Goal: Information Seeking & Learning: Learn about a topic

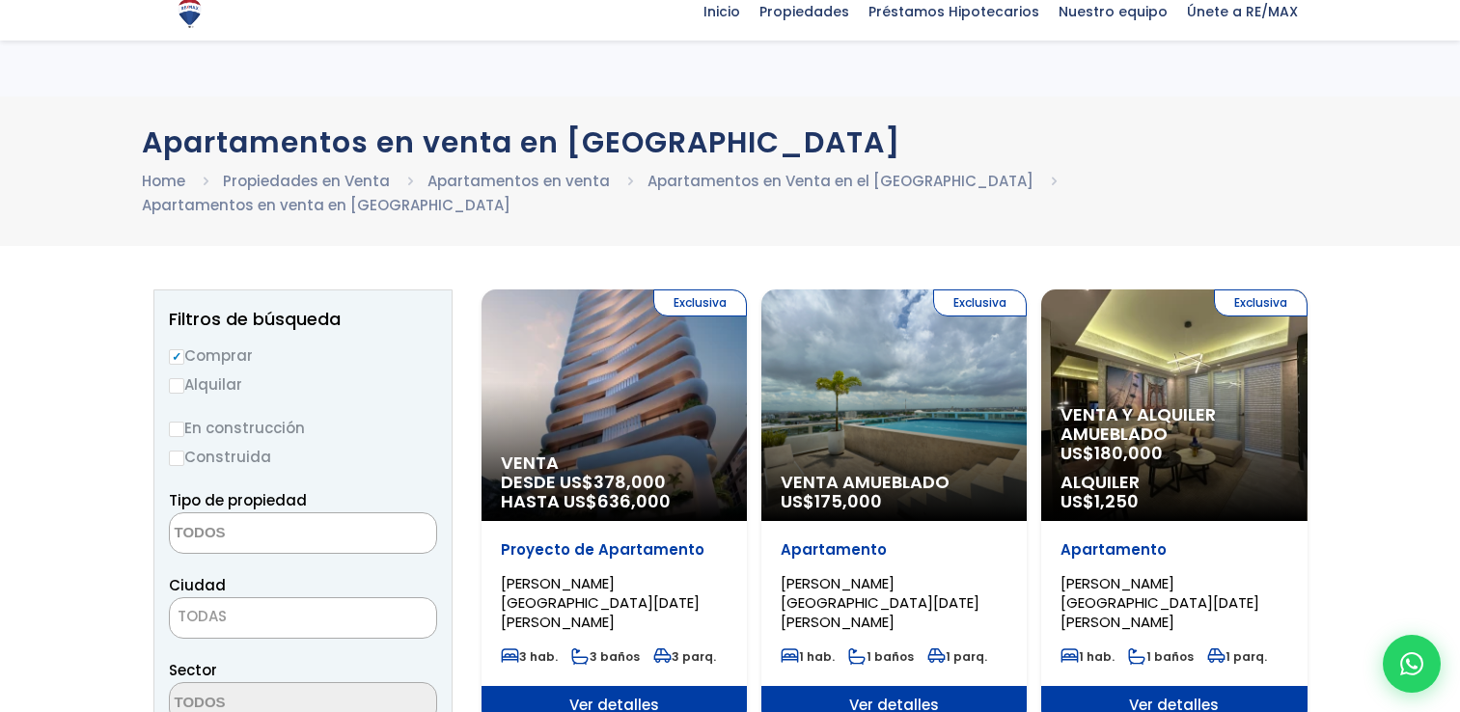
select select
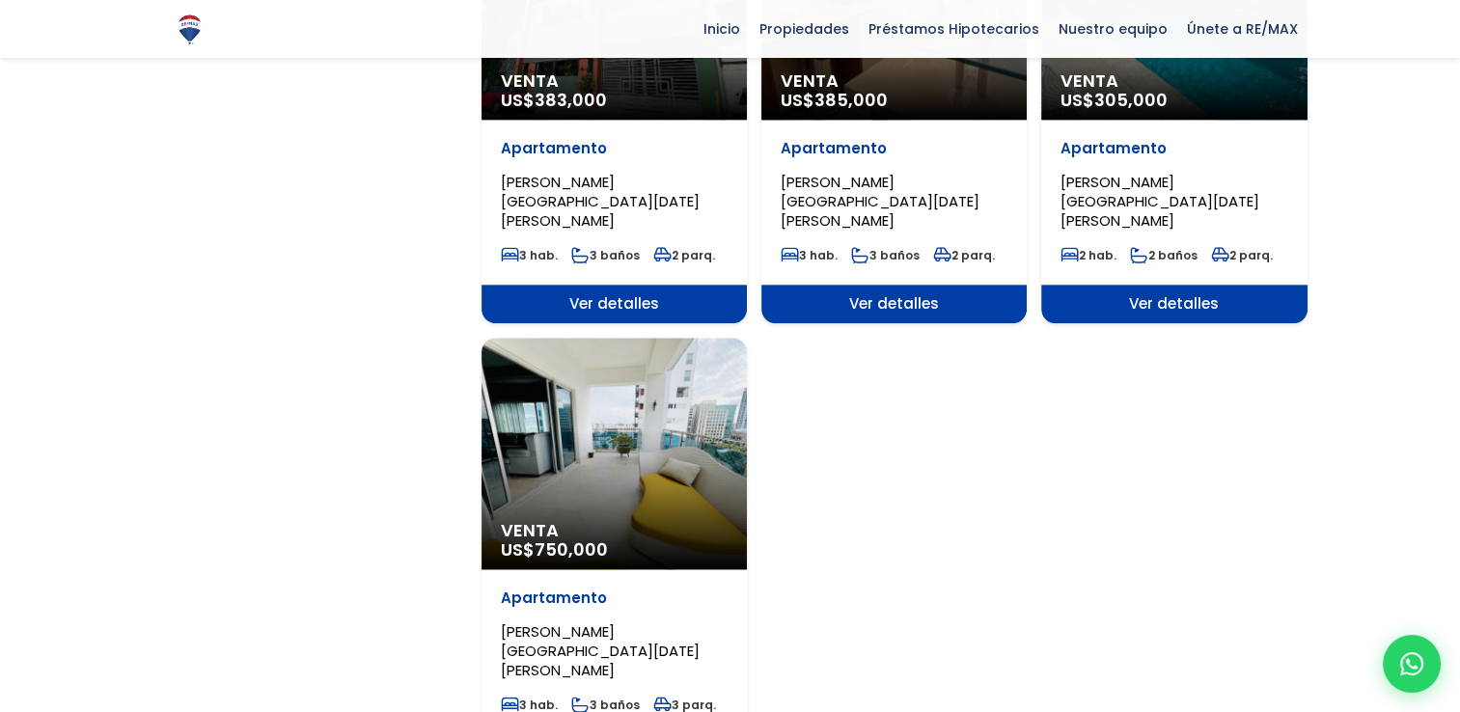
scroll to position [2510, 0]
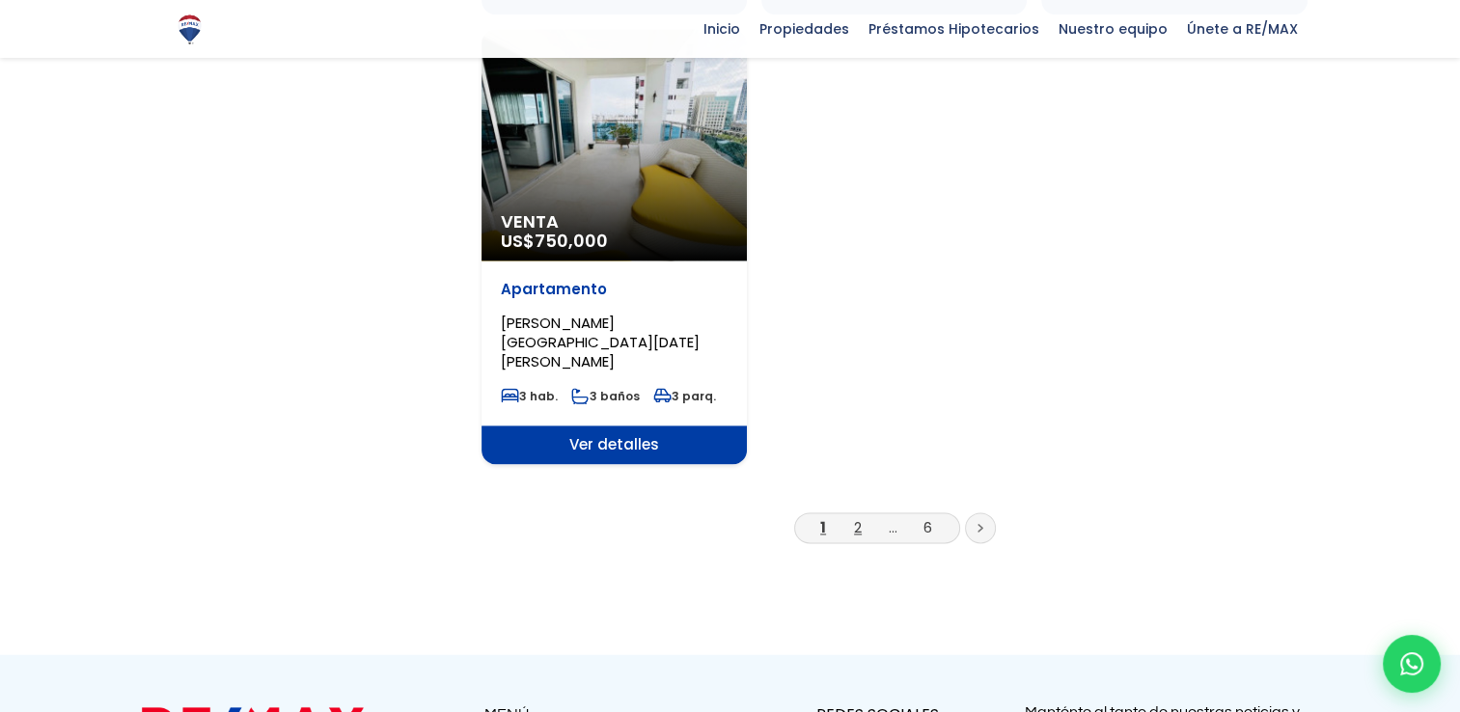
click at [860, 517] on link "2" at bounding box center [858, 527] width 8 height 20
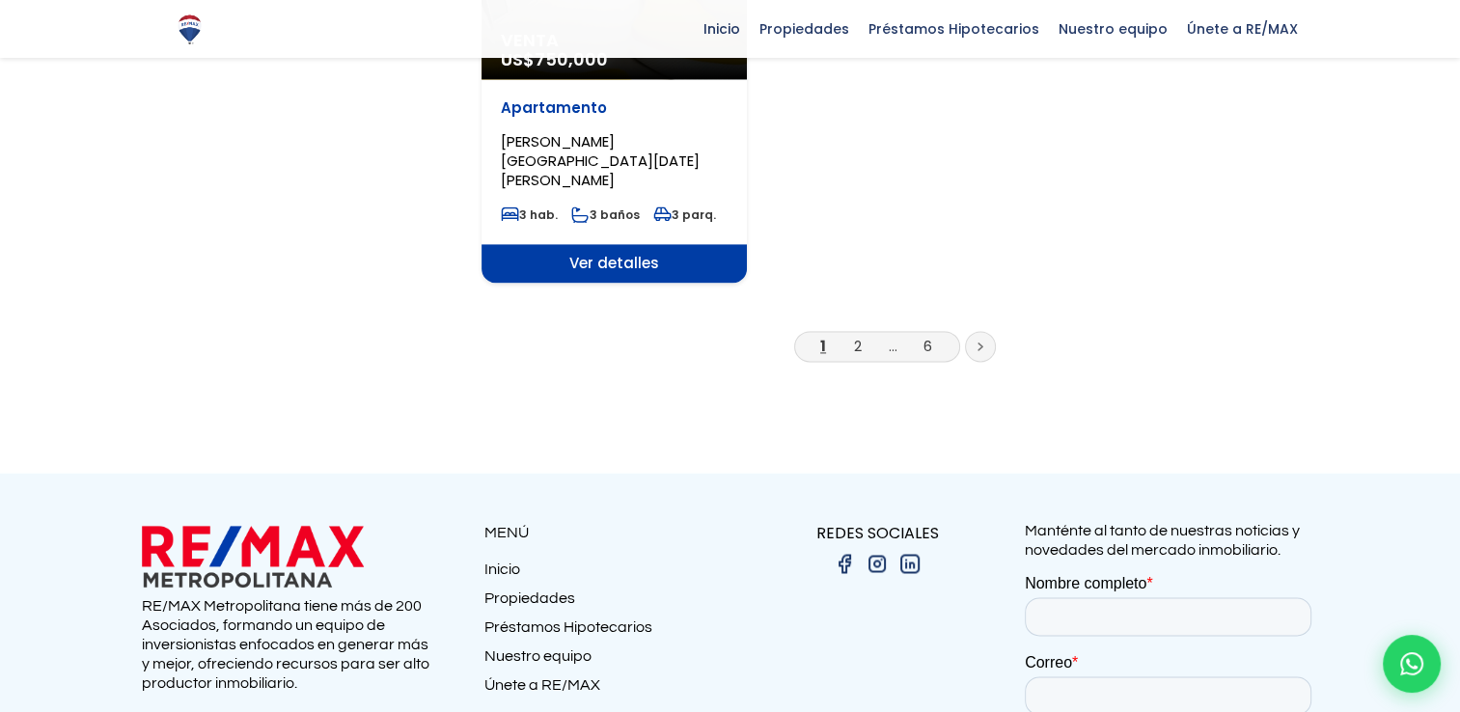
scroll to position [2703, 0]
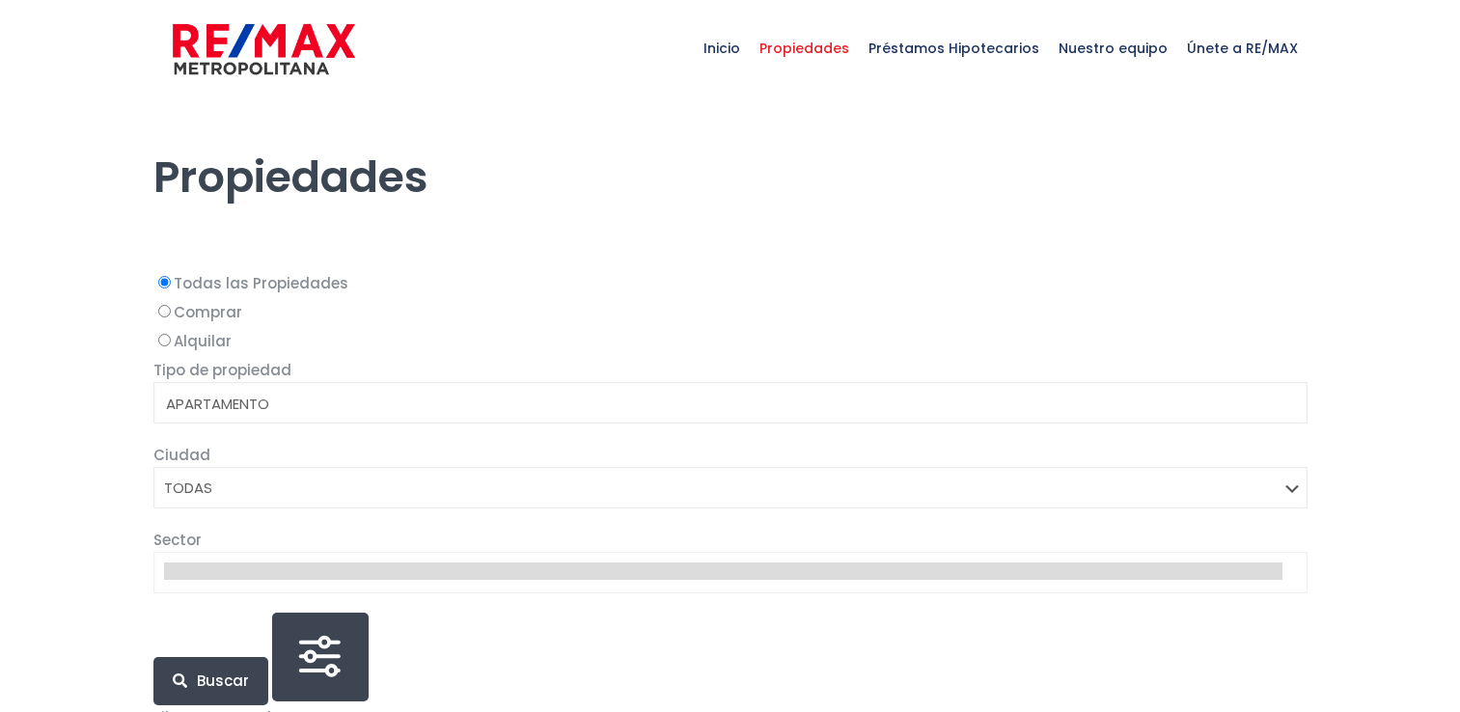
select select
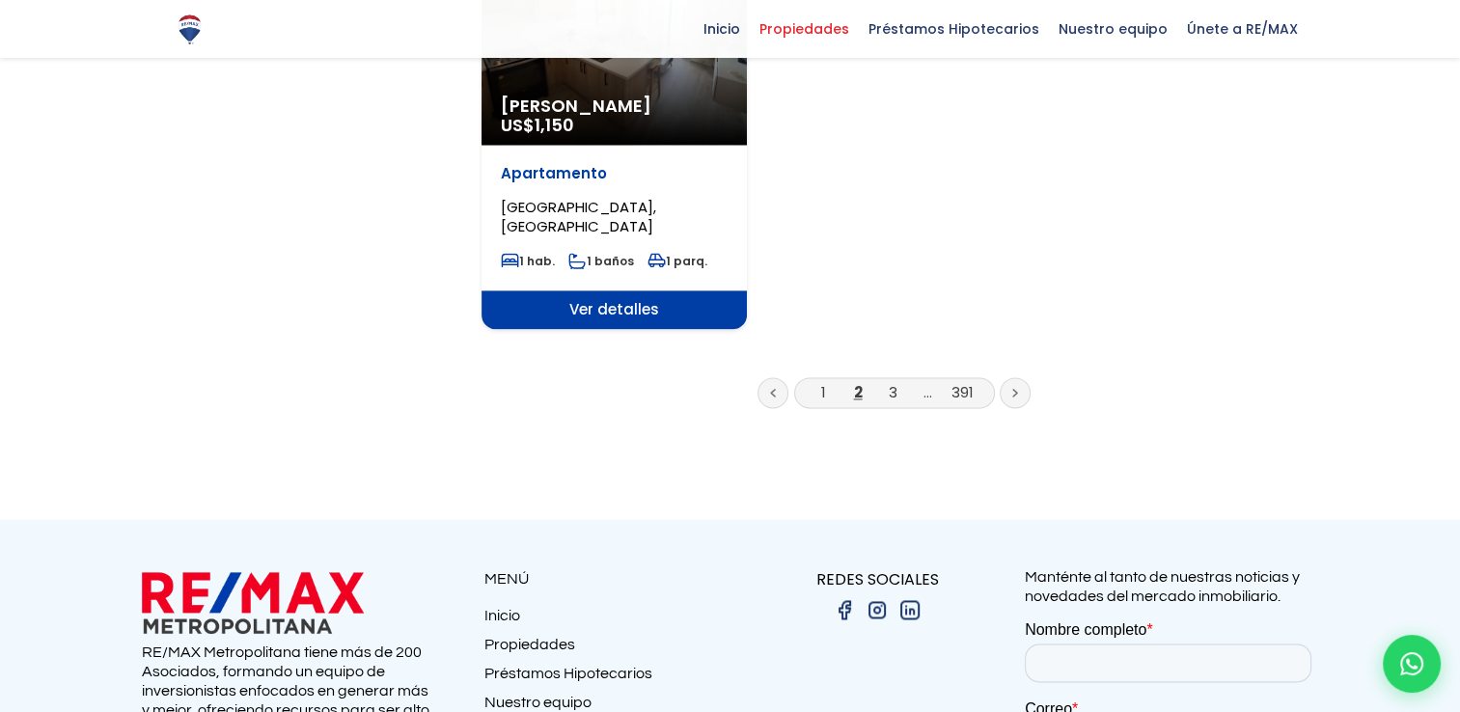
scroll to position [2606, 0]
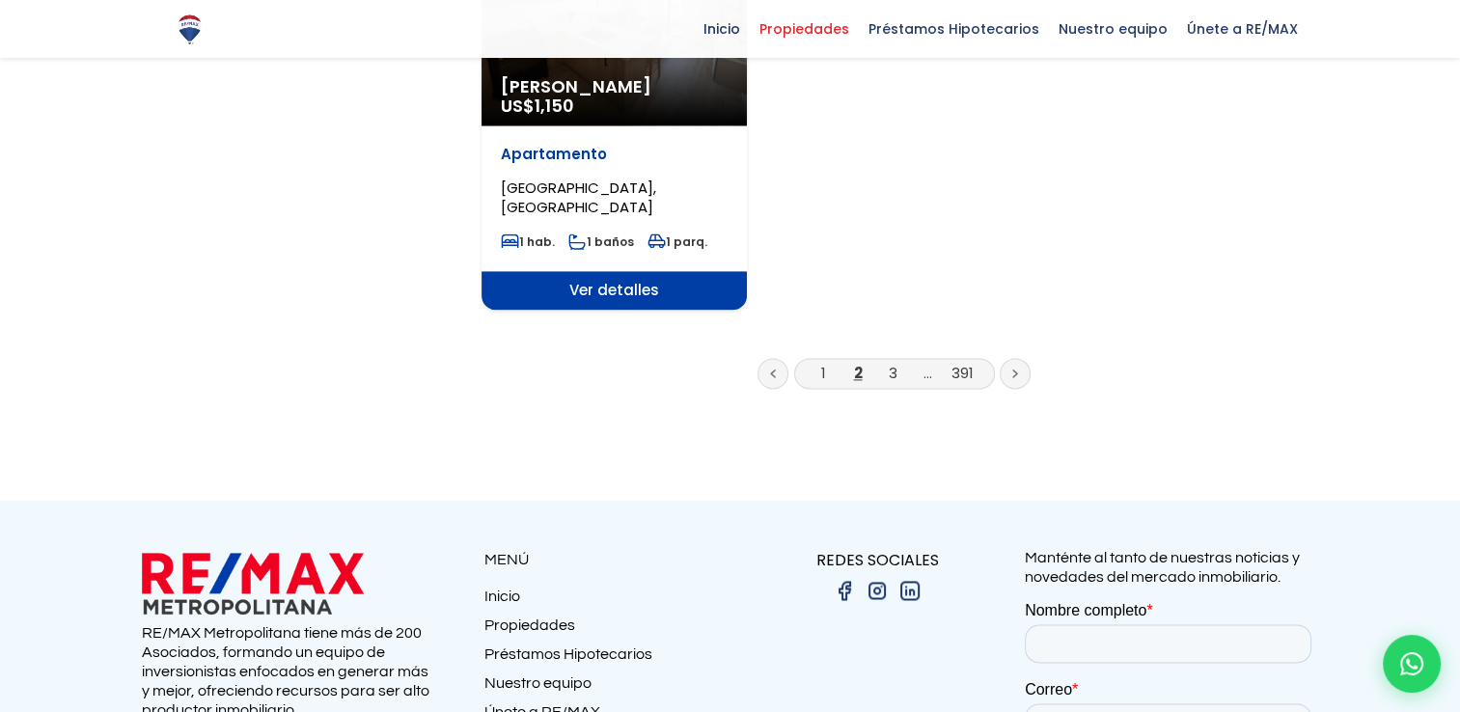
click at [886, 361] on li "3" at bounding box center [892, 373] width 31 height 24
click at [893, 363] on link "3" at bounding box center [893, 373] width 9 height 20
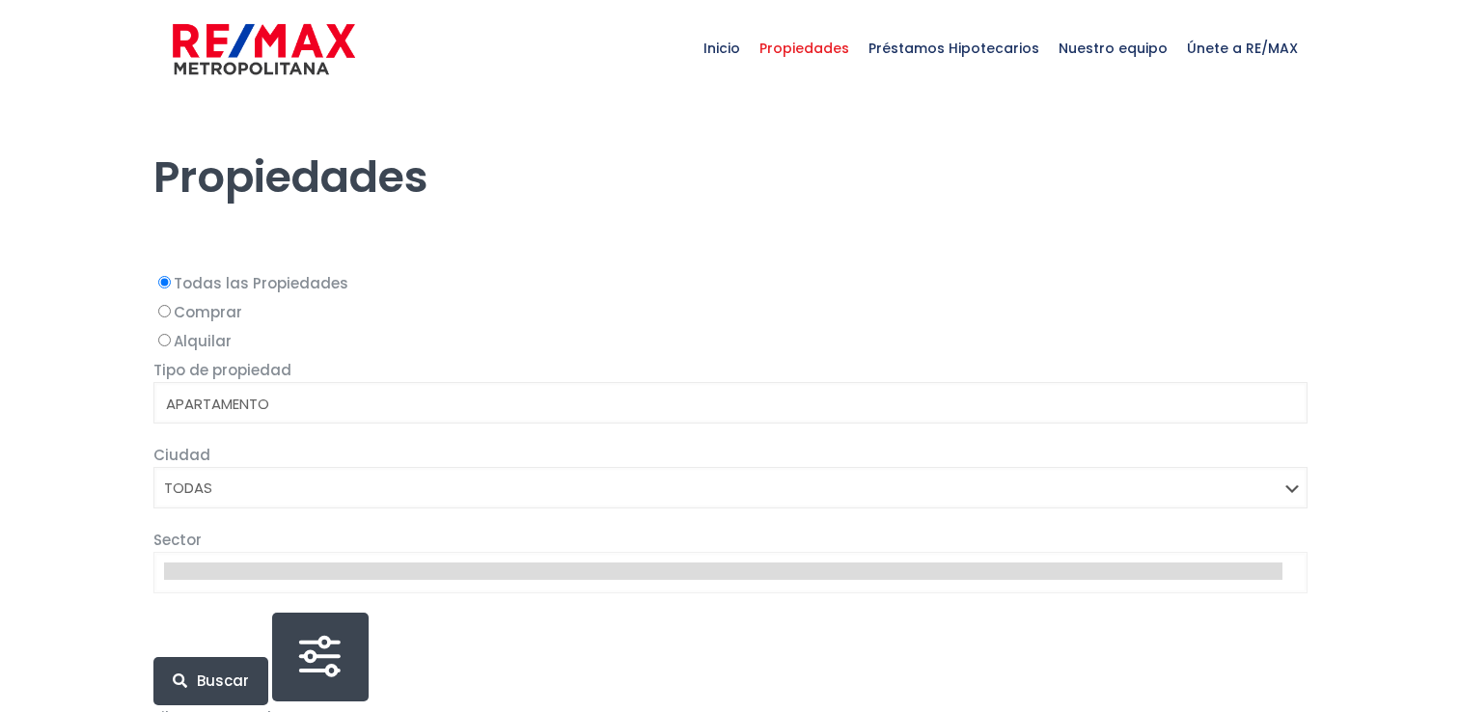
select select
